Goal: Task Accomplishment & Management: Use online tool/utility

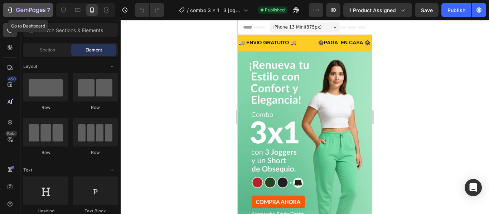
click at [37, 7] on div "7" at bounding box center [33, 10] width 34 height 9
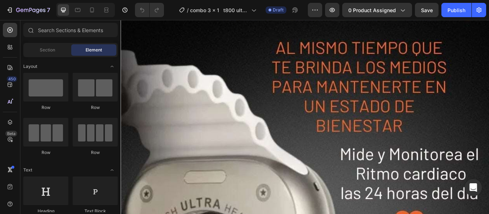
scroll to position [1843, 0]
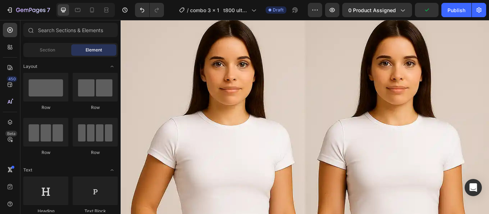
scroll to position [4650, 0]
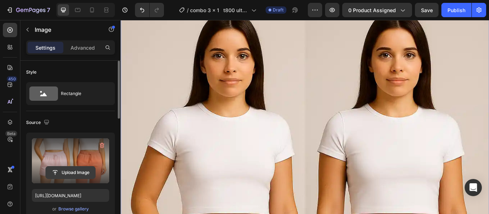
click at [67, 173] on input "file" at bounding box center [70, 173] width 49 height 12
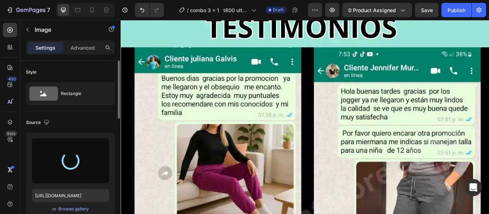
type input "https://cdn.shopify.com/s/files/1/0933/4528/4406/files/gempages_571862785885996…"
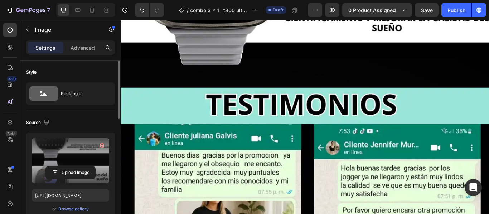
scroll to position [5206, 0]
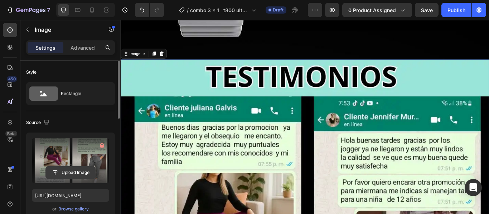
click at [68, 173] on input "file" at bounding box center [70, 173] width 49 height 12
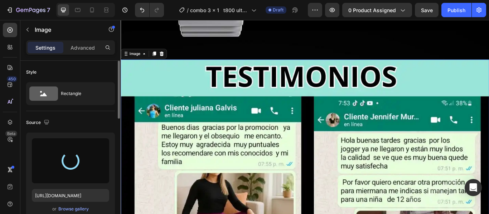
type input "https://cdn.shopify.com/s/files/1/0933/4528/4406/files/gempages_571862785885996…"
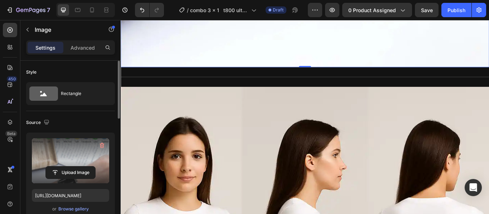
scroll to position [5961, 0]
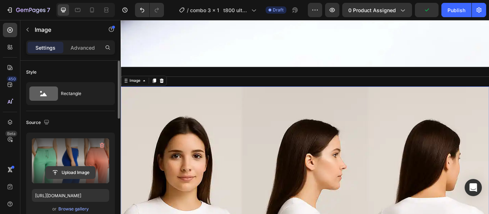
click at [65, 171] on input "file" at bounding box center [70, 173] width 49 height 12
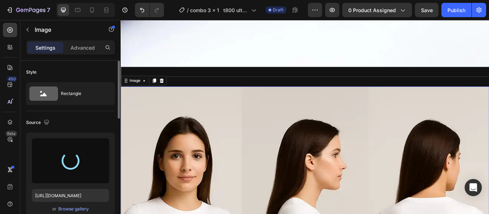
type input "https://cdn.shopify.com/s/files/1/0933/4528/4406/files/gempages_571862785885996…"
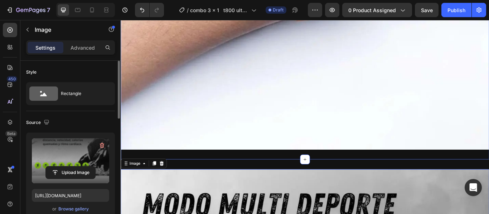
scroll to position [5861, 0]
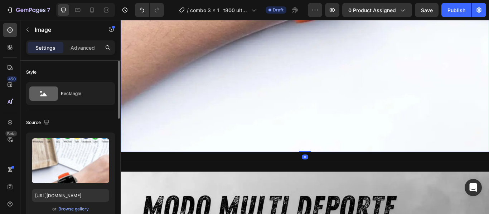
drag, startPoint x: 330, startPoint y: 156, endPoint x: 332, endPoint y: 147, distance: 9.6
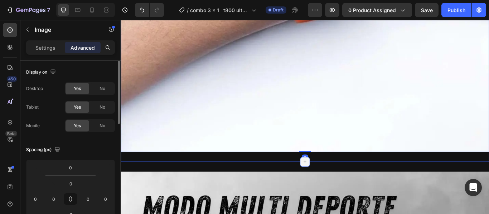
click at [330, 180] on div at bounding box center [335, 185] width 11 height 11
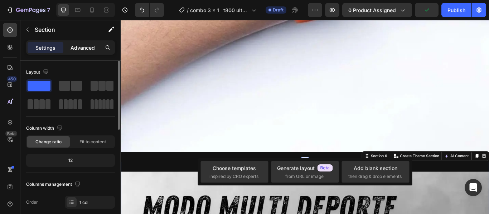
click at [88, 47] on p "Advanced" at bounding box center [83, 48] width 24 height 8
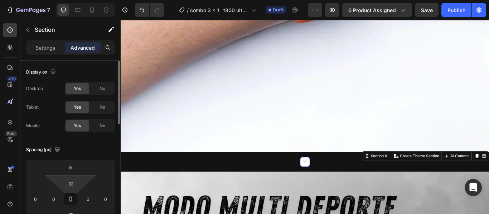
click at [80, 0] on html "7 Version history / combo 3 x 1 t800 ultra + audifonos Draft Preview 0 product …" at bounding box center [244, 0] width 489 height 0
type input "2"
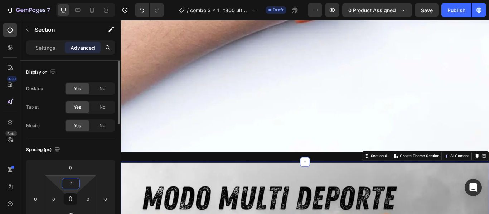
click at [74, 182] on input "2" at bounding box center [71, 184] width 14 height 11
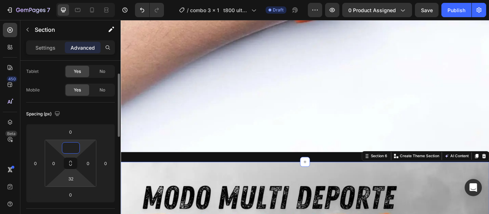
scroll to position [36, 0]
type input "0"
click at [73, 180] on input "32" at bounding box center [71, 178] width 14 height 11
type input "0"
click at [0, 0] on div "Spacing (px) 0 0 0 0 0 0 0 0" at bounding box center [0, 0] width 0 height 0
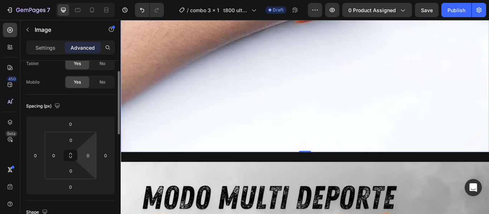
scroll to position [45, 0]
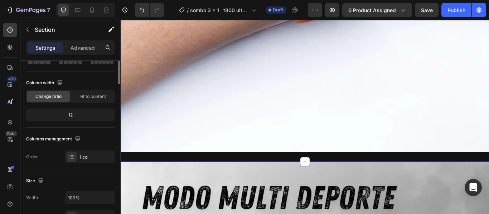
scroll to position [0, 0]
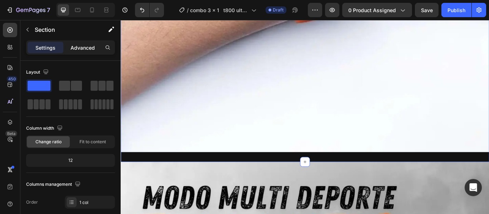
click at [79, 50] on p "Advanced" at bounding box center [83, 48] width 24 height 8
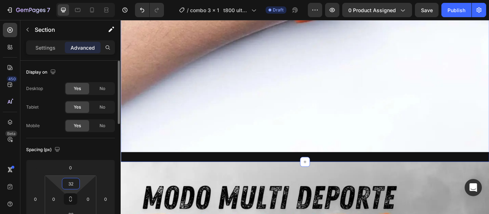
click at [75, 182] on input "32" at bounding box center [71, 184] width 14 height 11
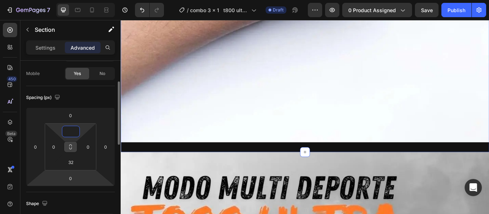
scroll to position [54, 0]
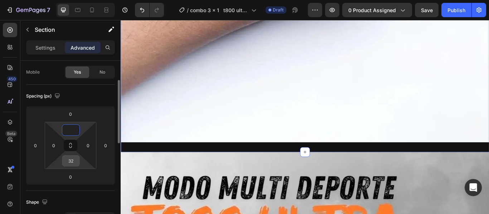
type input "0"
click at [76, 160] on input "32" at bounding box center [71, 161] width 14 height 11
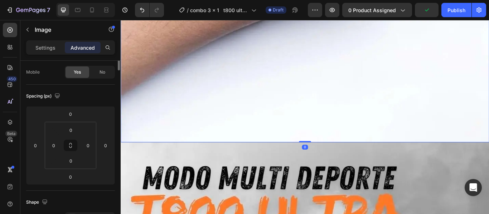
scroll to position [0, 0]
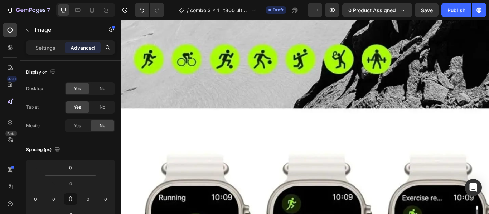
click at [287, 164] on img at bounding box center [335, 39] width 429 height 763
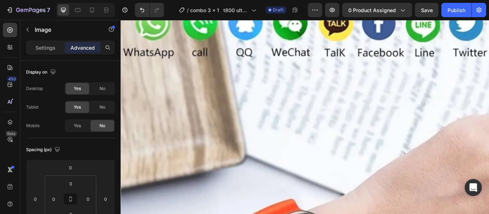
scroll to position [3704, 0]
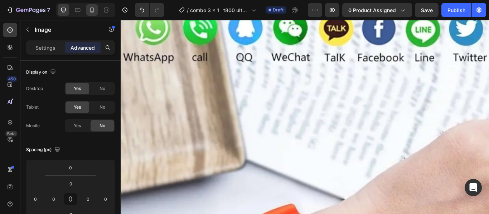
click at [91, 8] on icon at bounding box center [92, 10] width 4 height 5
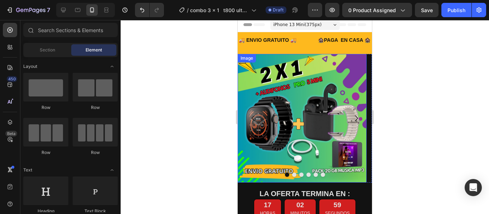
scroll to position [3, 0]
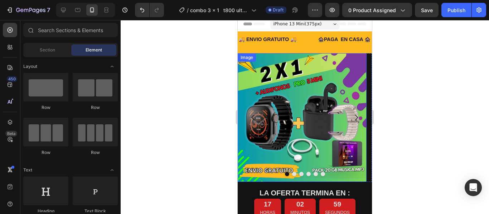
click at [310, 122] on img at bounding box center [302, 117] width 129 height 129
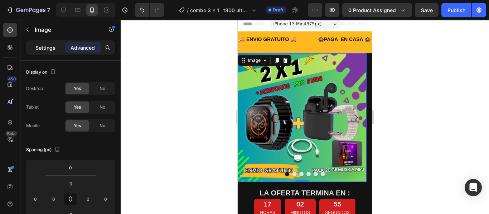
click at [45, 46] on p "Settings" at bounding box center [45, 48] width 20 height 8
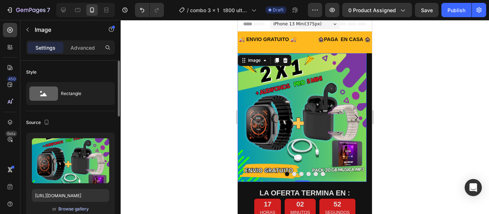
click at [68, 212] on div "Browse gallery" at bounding box center [73, 209] width 30 height 6
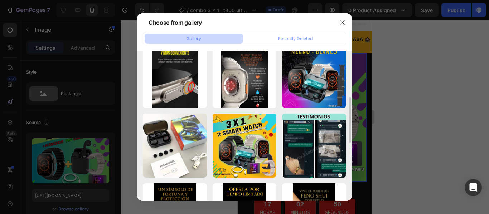
scroll to position [152, 0]
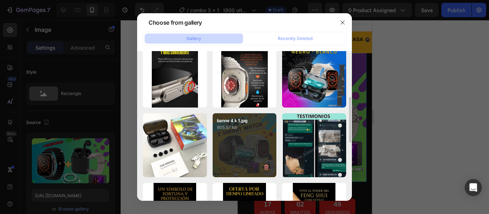
click at [242, 137] on div "banne 4 k 1.jpg 905.97 kb" at bounding box center [245, 145] width 64 height 64
type input "https://cdn.shopify.com/s/files/1/0933/4528/4406/files/gempages_571862785885996…"
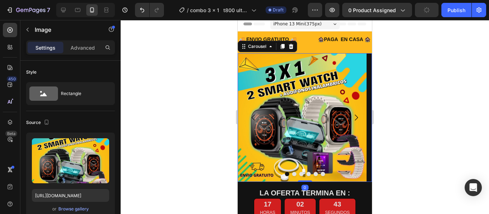
click at [352, 116] on icon "Carousel Next Arrow" at bounding box center [356, 117] width 9 height 9
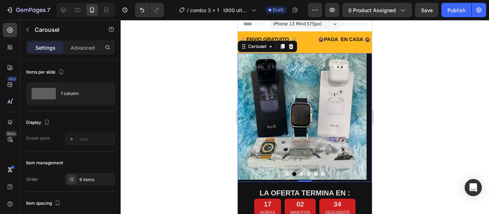
click at [352, 121] on icon "Carousel Next Arrow" at bounding box center [356, 117] width 9 height 9
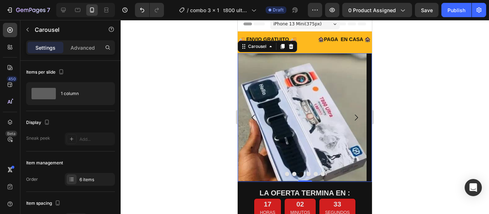
click at [352, 121] on icon "Carousel Next Arrow" at bounding box center [356, 117] width 9 height 9
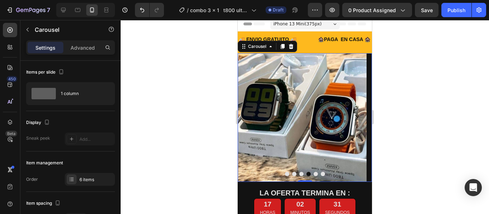
click at [352, 121] on icon "Carousel Next Arrow" at bounding box center [356, 117] width 9 height 9
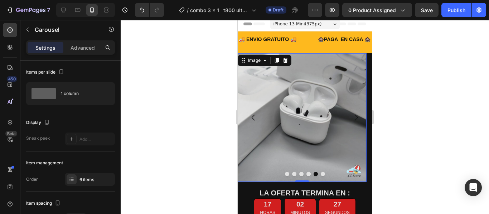
click at [304, 124] on img at bounding box center [302, 117] width 129 height 129
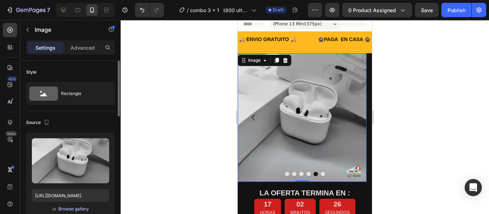
click at [73, 209] on div "Browse gallery" at bounding box center [73, 209] width 30 height 6
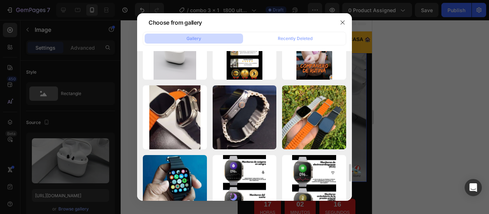
scroll to position [947, 0]
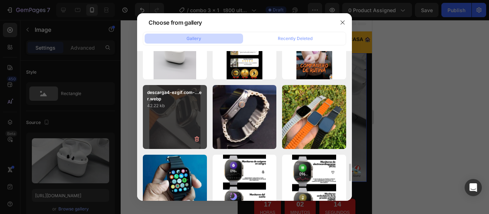
click at [180, 124] on div "descarga4-ezgif.com-...er.webp 42.22 kb" at bounding box center [175, 117] width 64 height 64
type input "https://cdn.shopify.com/s/files/1/0933/4528/4406/files/gempages_571862785885996…"
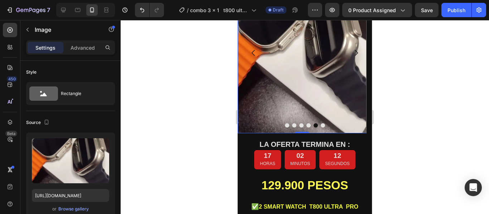
scroll to position [95, 0]
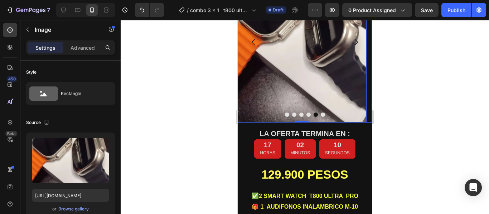
click at [321, 116] on button "Dot" at bounding box center [323, 115] width 4 height 4
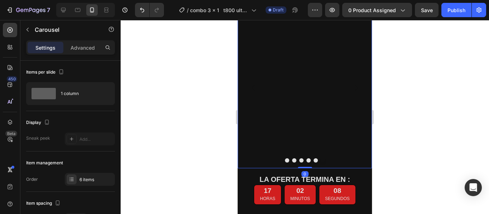
scroll to position [49, 0]
click at [301, 8] on img at bounding box center [302, 8] width 129 height 0
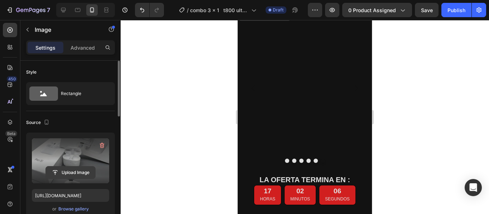
click at [69, 174] on input "file" at bounding box center [70, 173] width 49 height 12
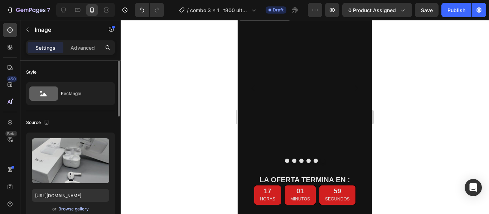
click at [78, 210] on div "Browse gallery" at bounding box center [73, 209] width 30 height 6
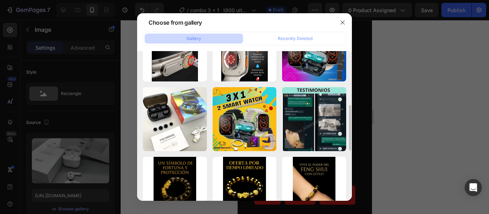
scroll to position [179, 0]
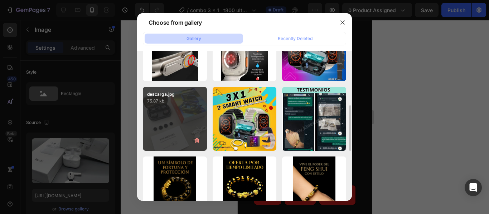
click at [169, 127] on div "descarga.jpg 75.87 kb" at bounding box center [175, 119] width 64 height 64
type input "https://cdn.shopify.com/s/files/1/0933/4528/4406/files/gempages_571862785885996…"
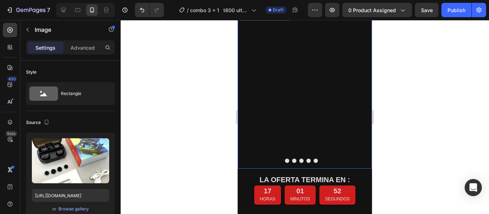
click at [306, 161] on button "Dot" at bounding box center [308, 161] width 4 height 4
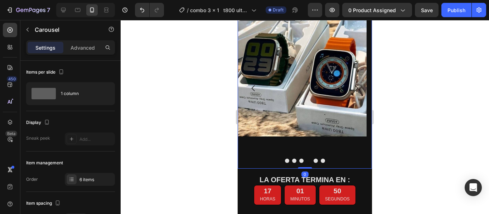
click at [299, 161] on button "Dot" at bounding box center [301, 161] width 4 height 4
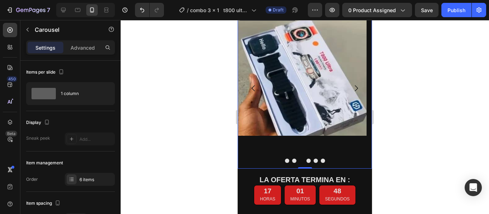
click at [292, 160] on button "Dot" at bounding box center [294, 161] width 4 height 4
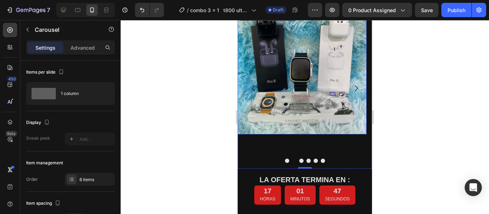
click at [304, 86] on img at bounding box center [302, 71] width 129 height 126
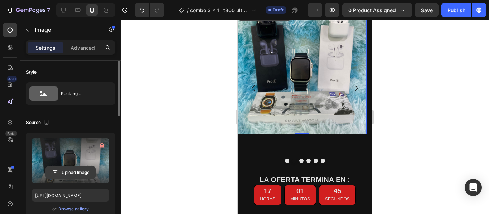
click at [73, 171] on input "file" at bounding box center [70, 173] width 49 height 12
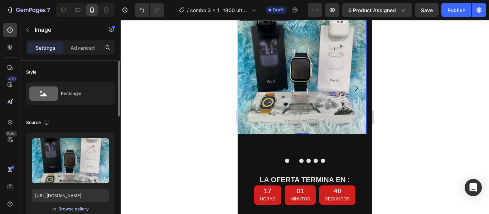
click at [65, 207] on div "Browse gallery" at bounding box center [73, 209] width 30 height 6
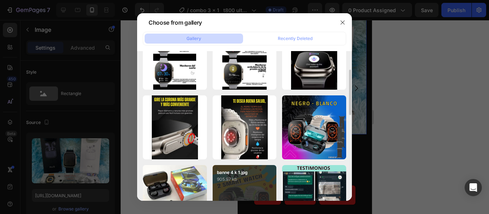
scroll to position [104, 0]
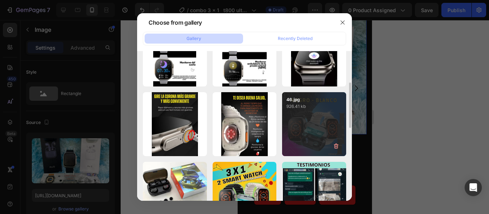
click at [303, 127] on div "46.jpg 926.41 kb" at bounding box center [314, 124] width 64 height 64
type input "https://cdn.shopify.com/s/files/1/0933/4528/4406/files/gempages_571862785885996…"
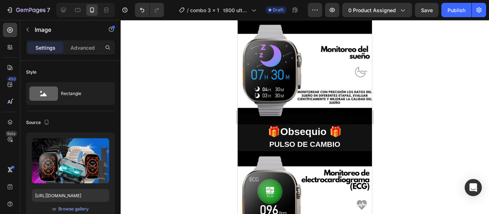
scroll to position [1149, 0]
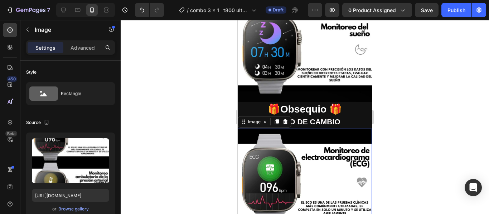
click at [70, 209] on div "Browse gallery" at bounding box center [73, 209] width 30 height 6
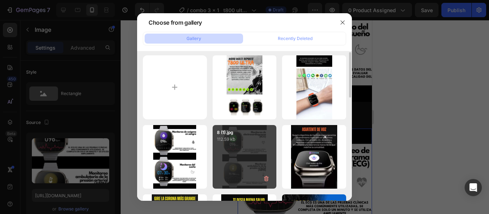
scroll to position [4, 0]
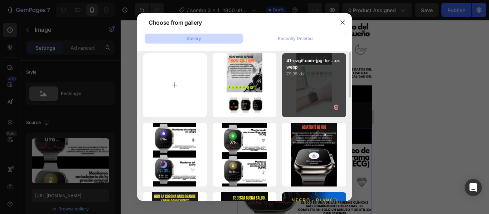
click at [317, 88] on div "41-ezgif.com-jpg-to-...er.webp 79.95 kb" at bounding box center [314, 85] width 64 height 64
type input "https://cdn.shopify.com/s/files/1/0933/4528/4406/files/gempages_571862785885996…"
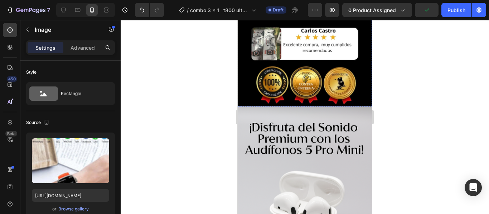
scroll to position [1841, 0]
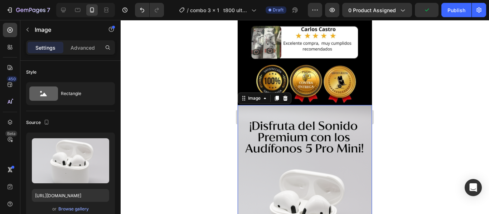
click at [296, 138] on img at bounding box center [305, 206] width 134 height 202
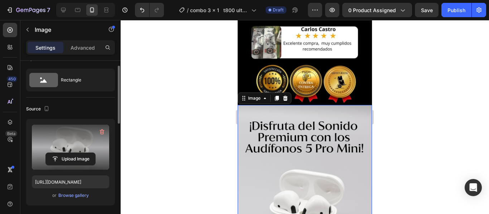
scroll to position [14, 0]
